Goal: Find specific page/section: Find specific page/section

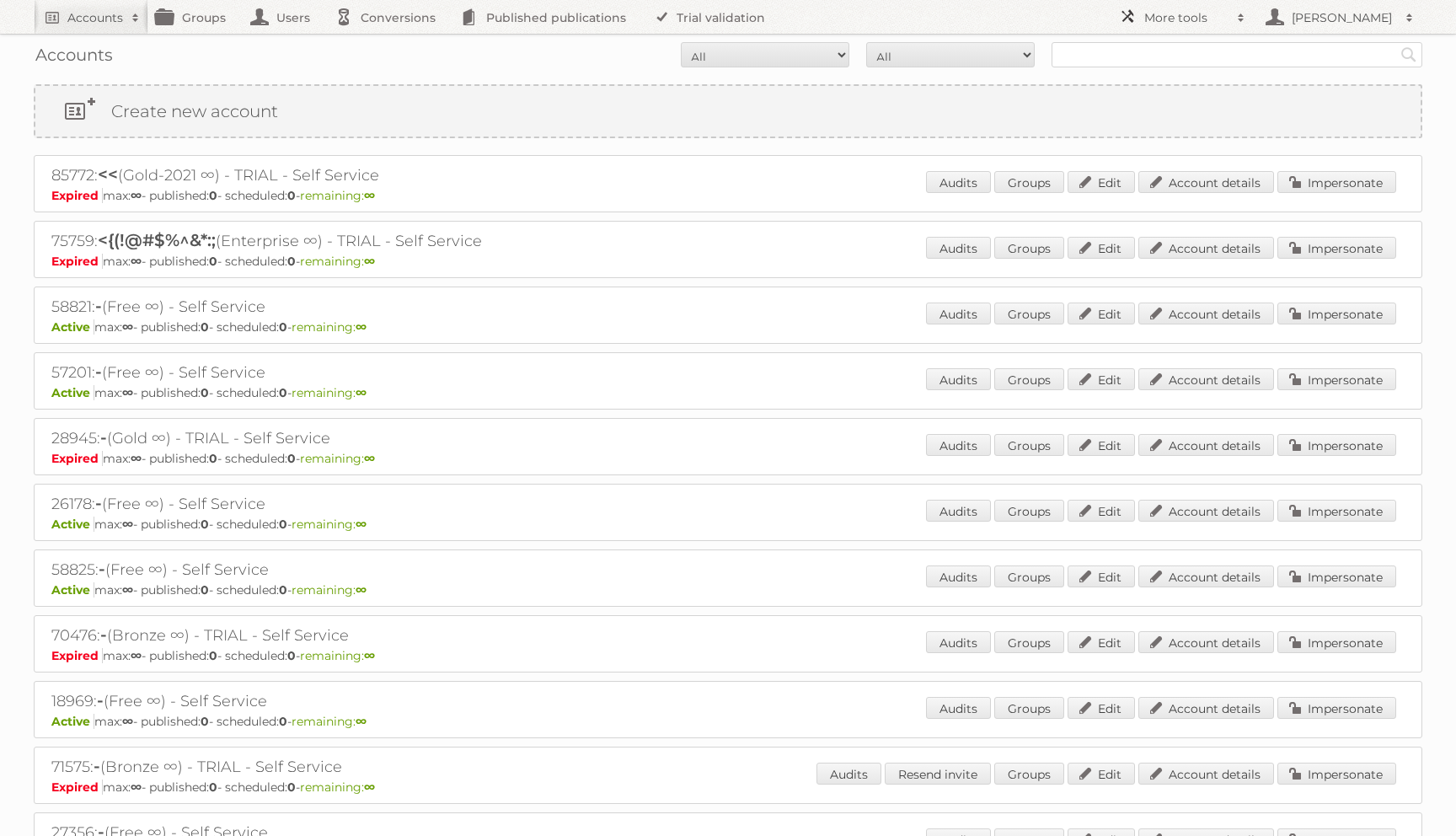
click at [1188, 25] on link "More tools" at bounding box center [1182, 17] width 143 height 33
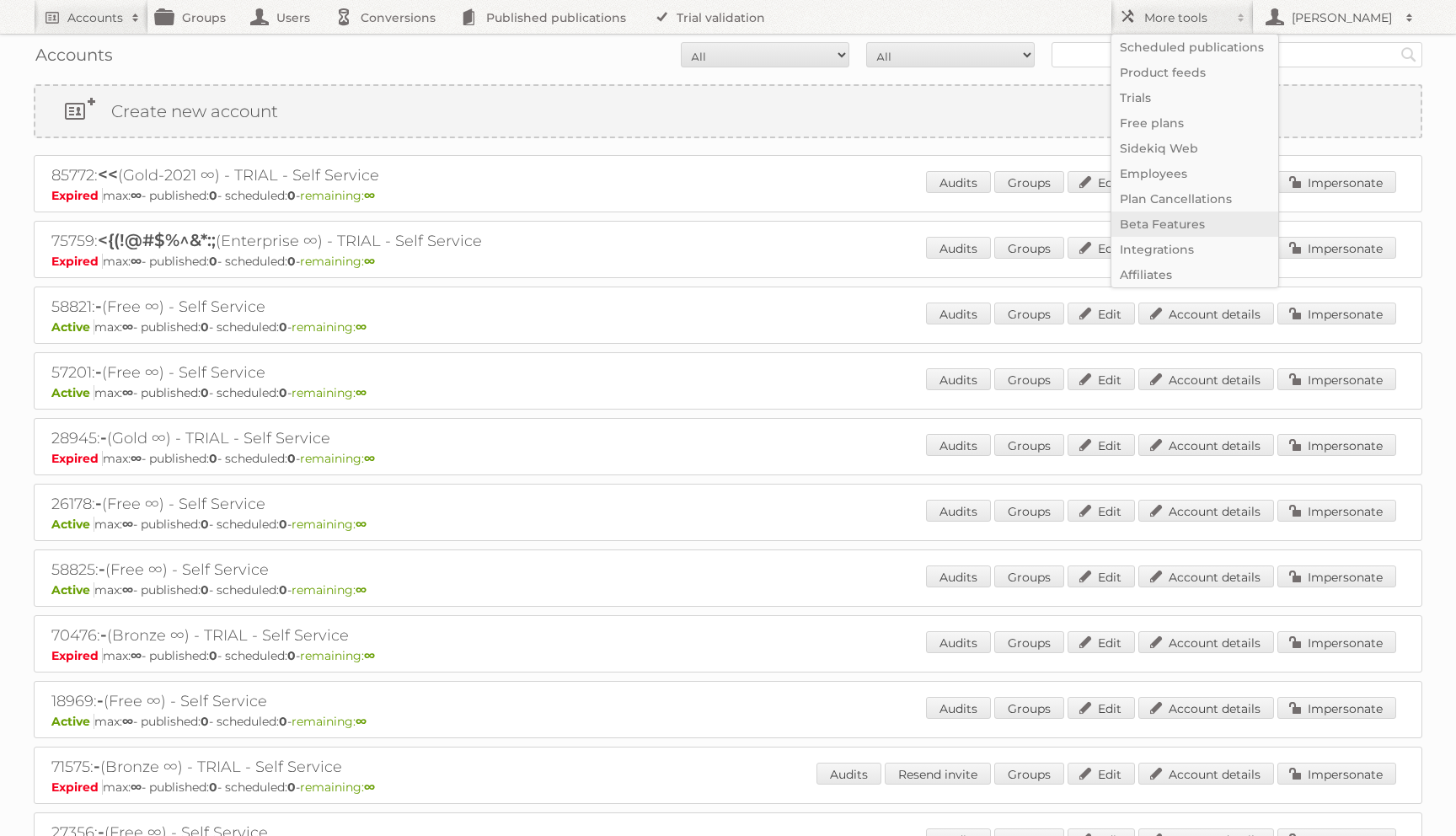
click at [1169, 225] on link "Beta Features" at bounding box center [1195, 224] width 167 height 25
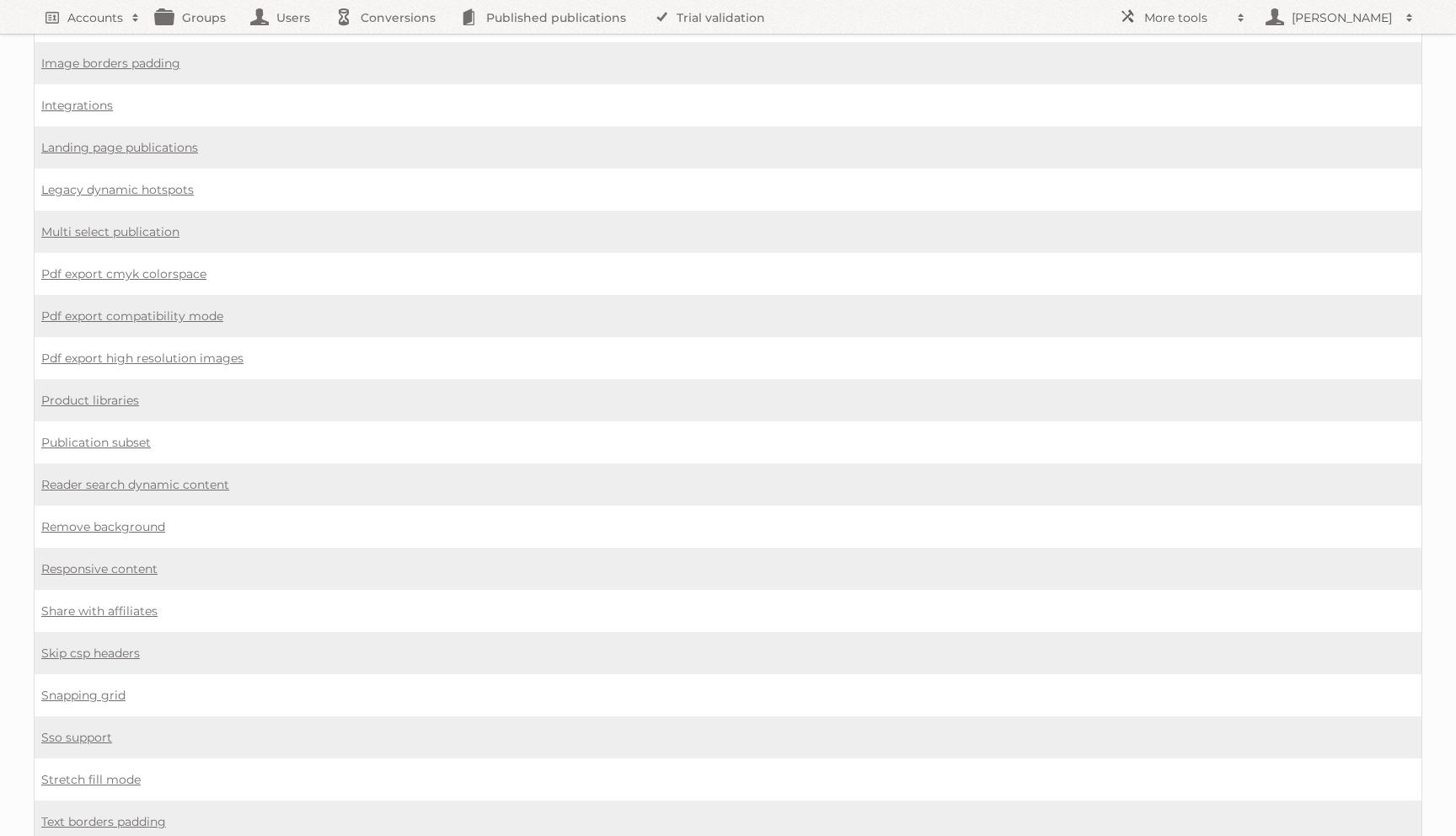
scroll to position [1140, 0]
click at [114, 517] on link "Remove background" at bounding box center [103, 524] width 124 height 15
